Goal: Information Seeking & Learning: Learn about a topic

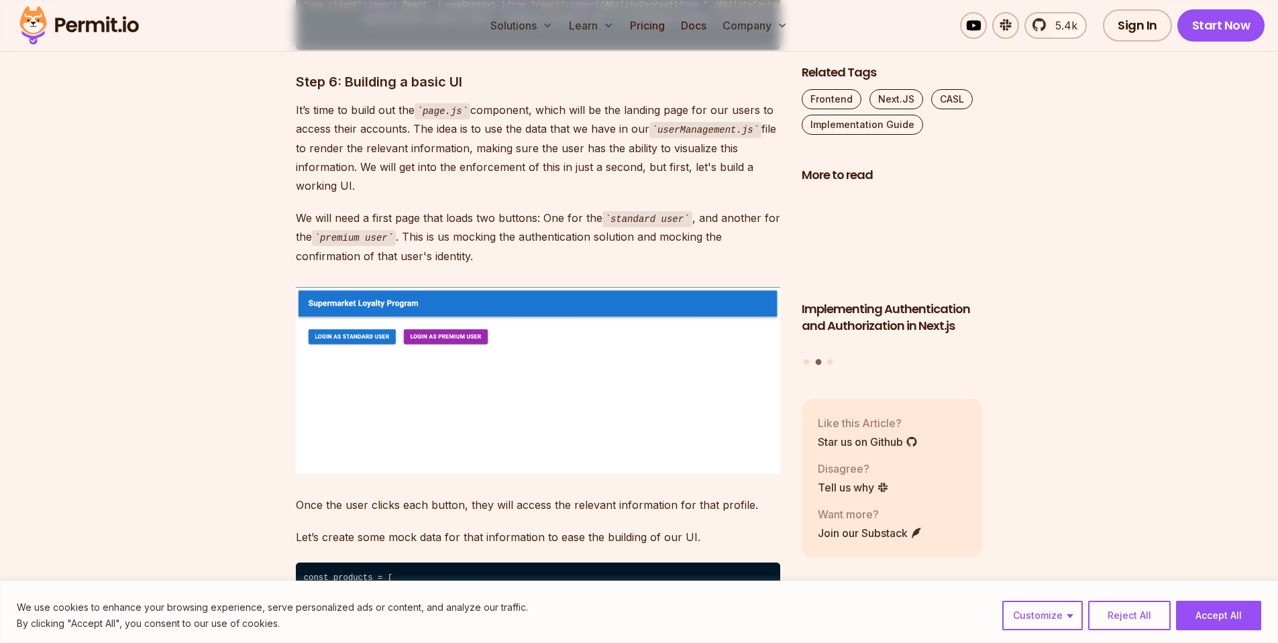
scroll to position [3104, 0]
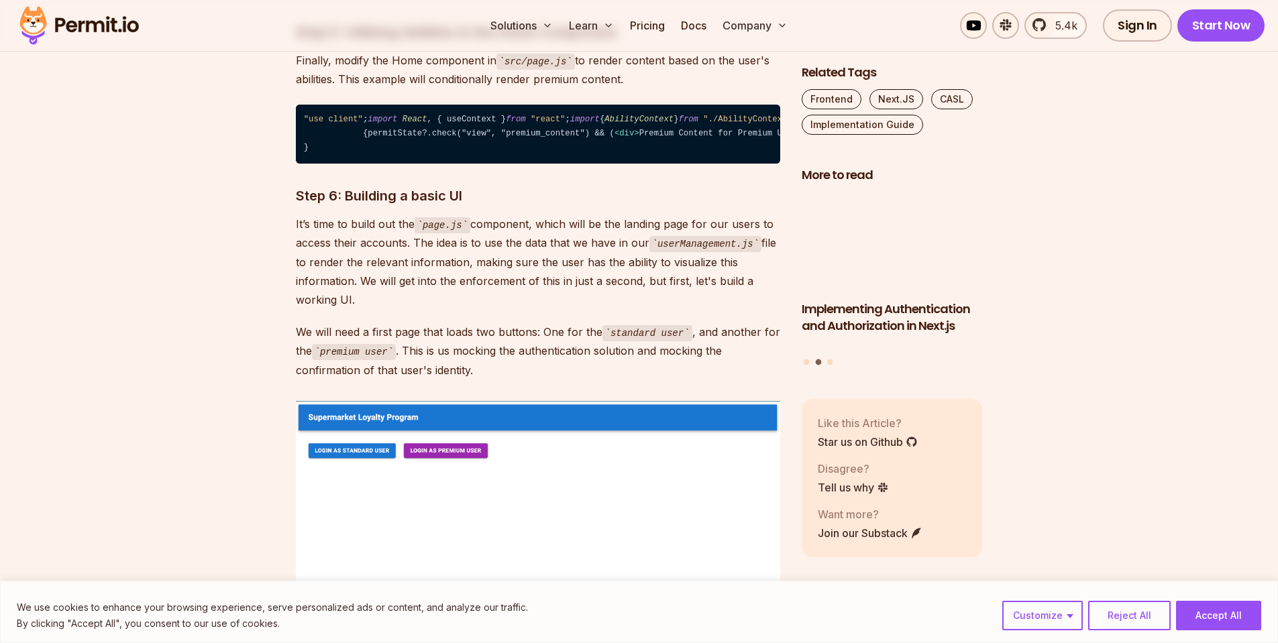
scroll to position [2973, 0]
